Goal: Transaction & Acquisition: Purchase product/service

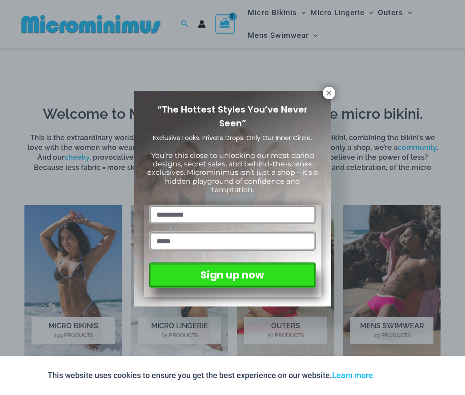
scroll to position [420, 0]
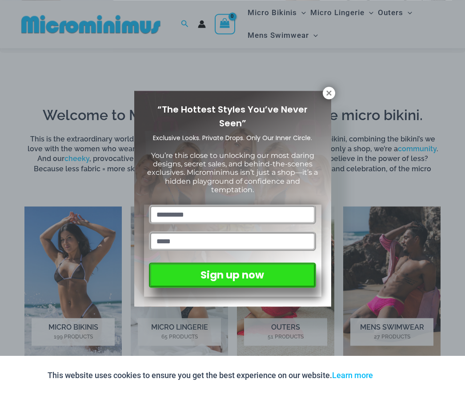
click at [332, 90] on icon at bounding box center [329, 93] width 8 height 8
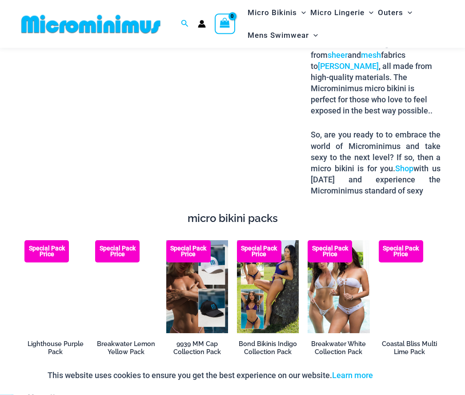
scroll to position [1188, 0]
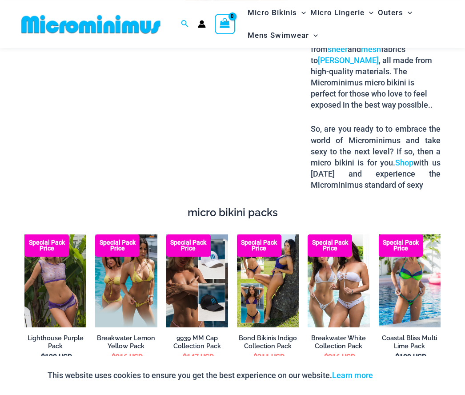
click at [392, 158] on p "So, are you ready to to embrace the world of Microminimus and take sexy to the …" at bounding box center [376, 156] width 130 height 67
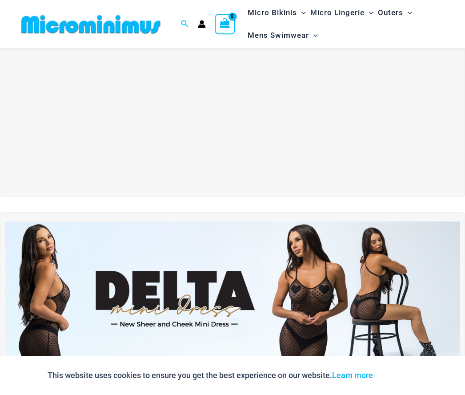
scroll to position [0, 0]
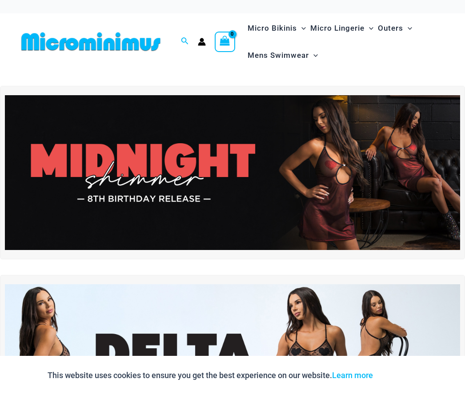
click at [347, 25] on span "Micro Lingerie" at bounding box center [337, 28] width 54 height 23
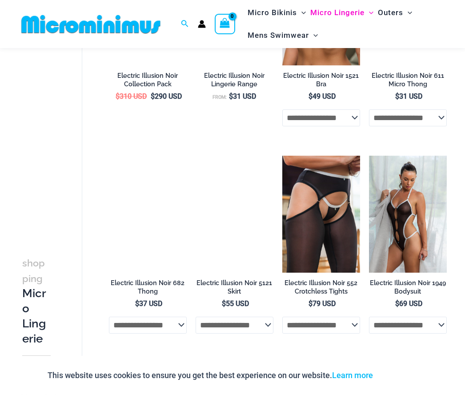
scroll to position [1279, 0]
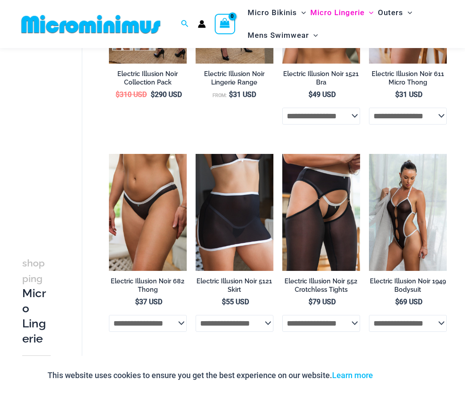
click at [369, 154] on img at bounding box center [369, 154] width 0 height 0
